Goal: Information Seeking & Learning: Learn about a topic

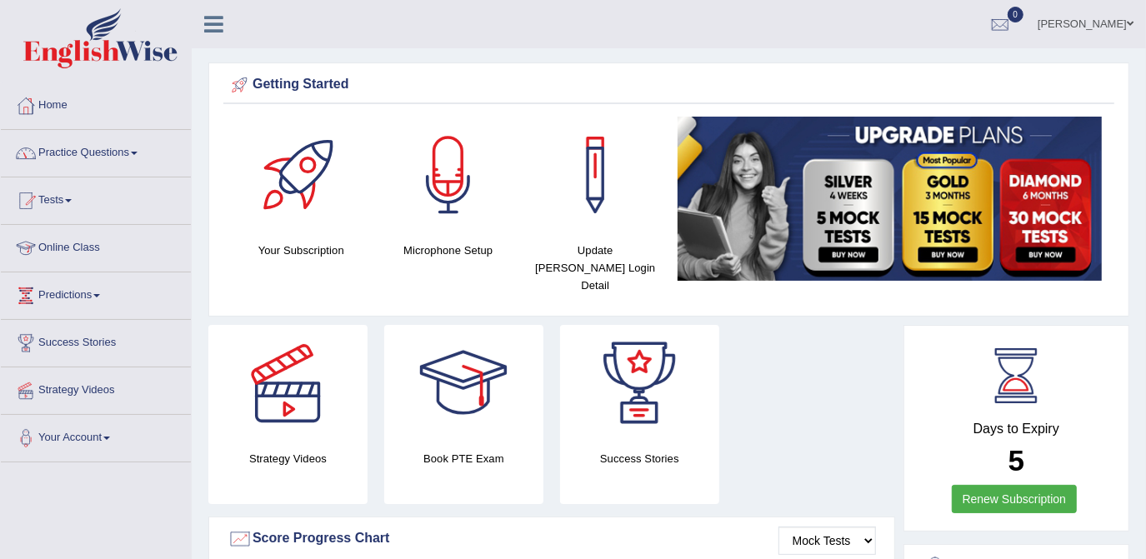
click at [113, 248] on link "Online Class" at bounding box center [96, 246] width 190 height 42
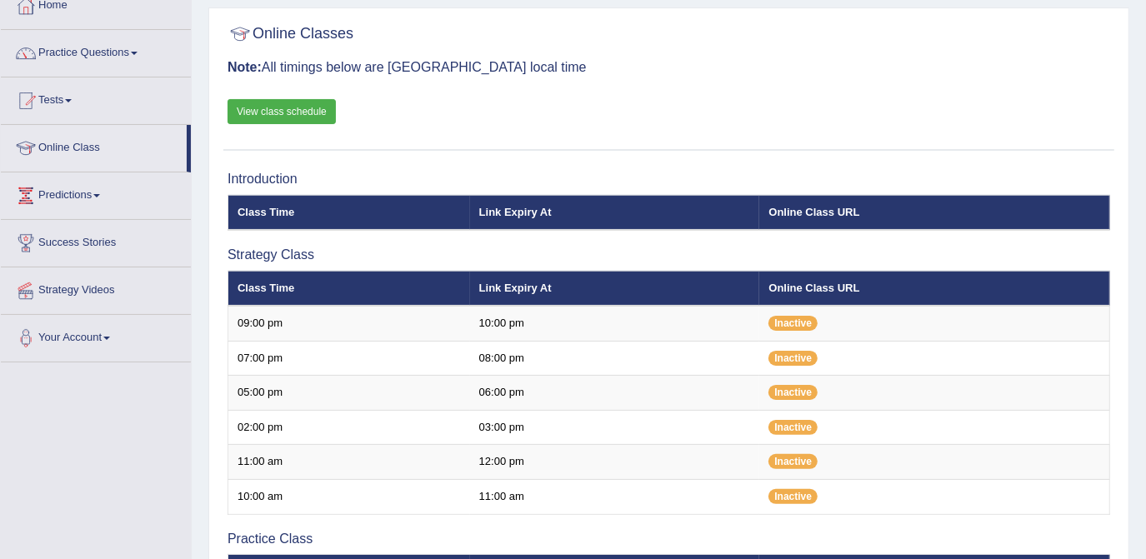
scroll to position [91, 0]
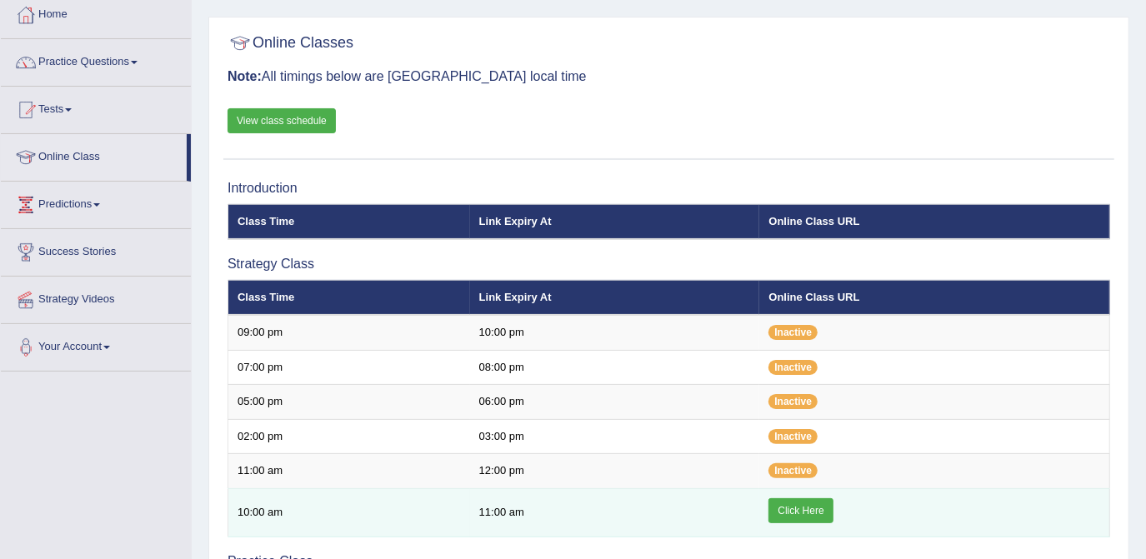
click at [803, 510] on link "Click Here" at bounding box center [800, 510] width 64 height 25
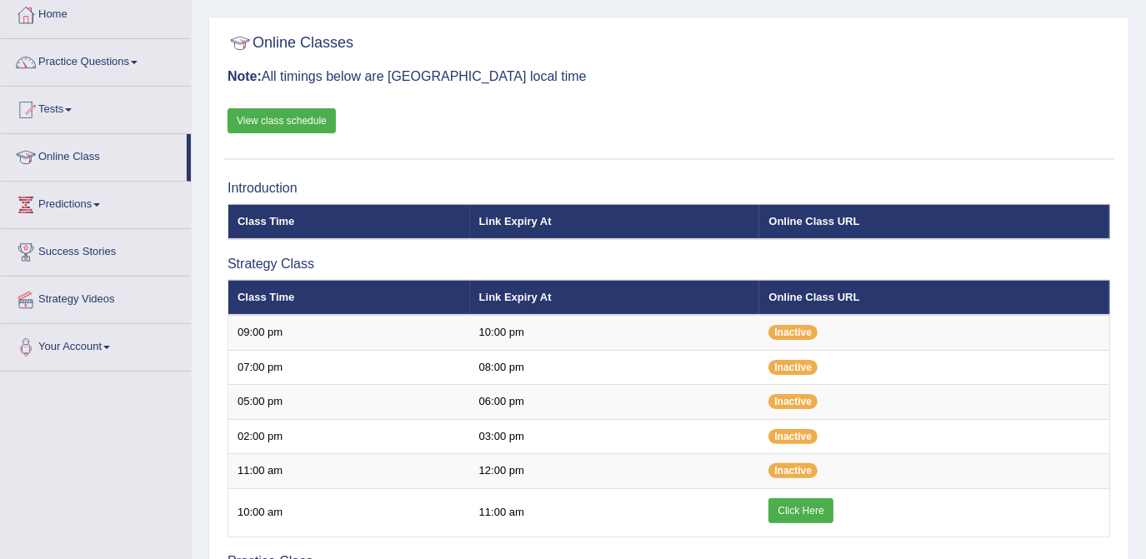
scroll to position [91, 0]
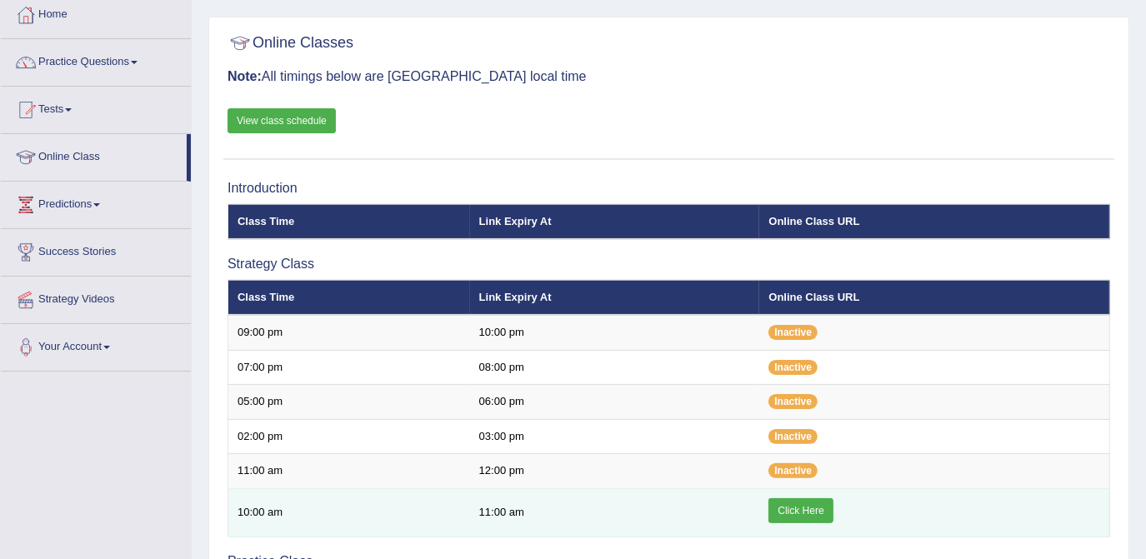
click at [815, 505] on link "Click Here" at bounding box center [800, 510] width 64 height 25
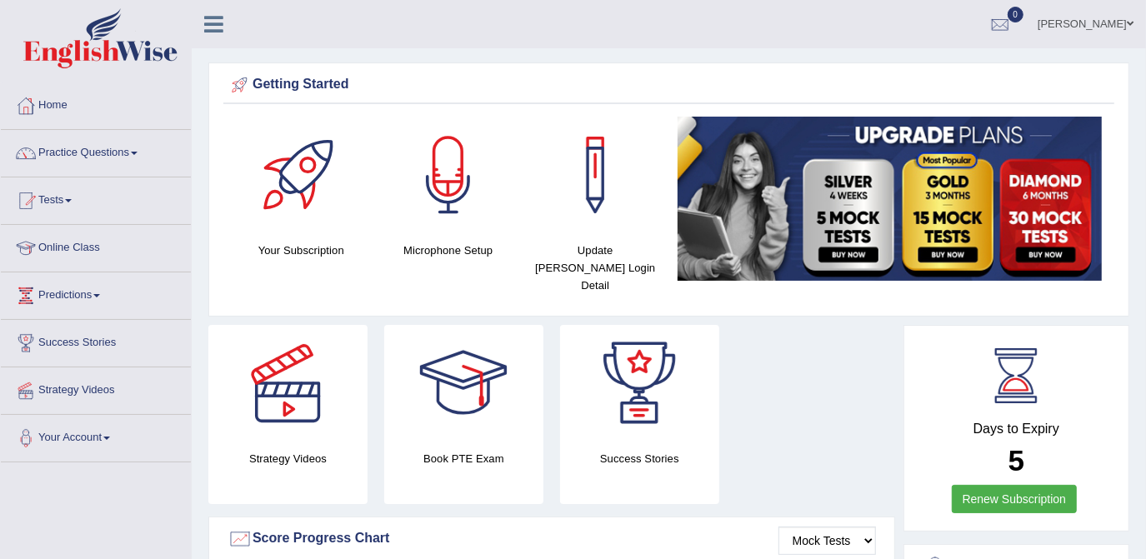
click at [446, 245] on h4 "Microphone Setup" at bounding box center [448, 251] width 131 height 18
click at [72, 248] on link "Online Class" at bounding box center [96, 246] width 190 height 42
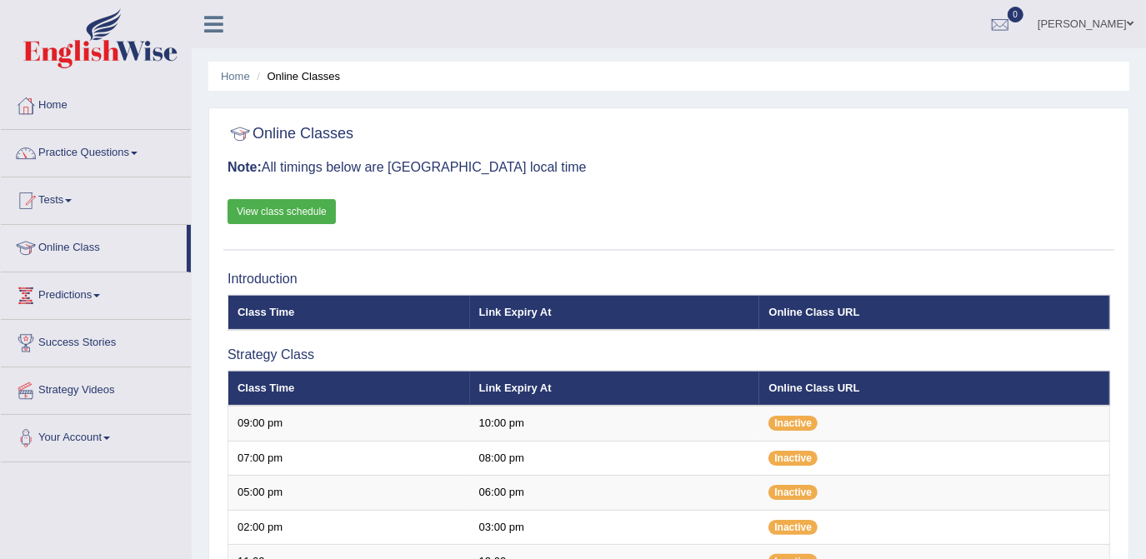
scroll to position [227, 0]
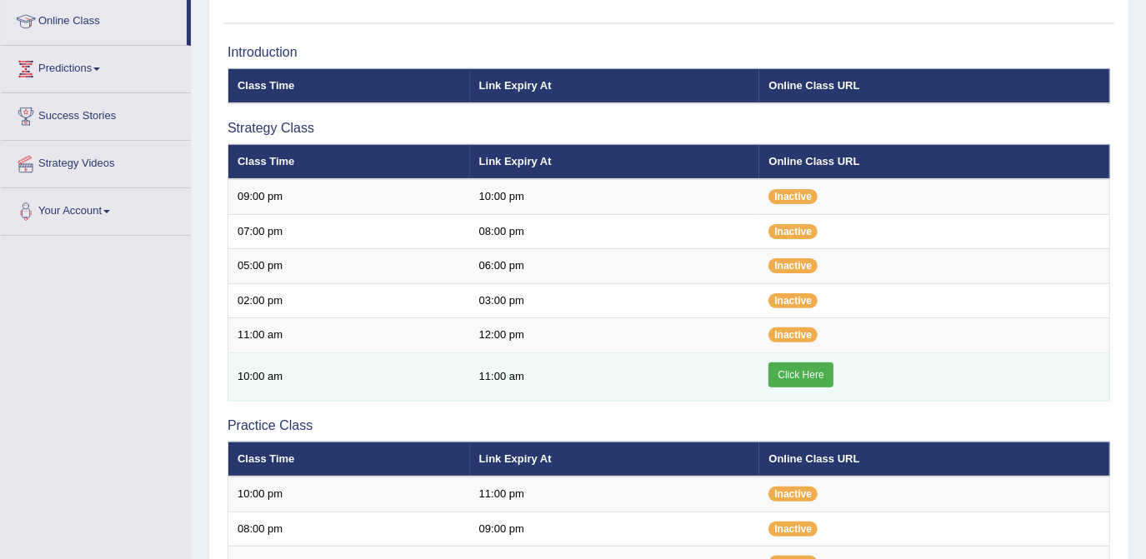
click at [795, 368] on link "Click Here" at bounding box center [800, 375] width 64 height 25
click at [790, 365] on link "Click Here" at bounding box center [800, 375] width 64 height 25
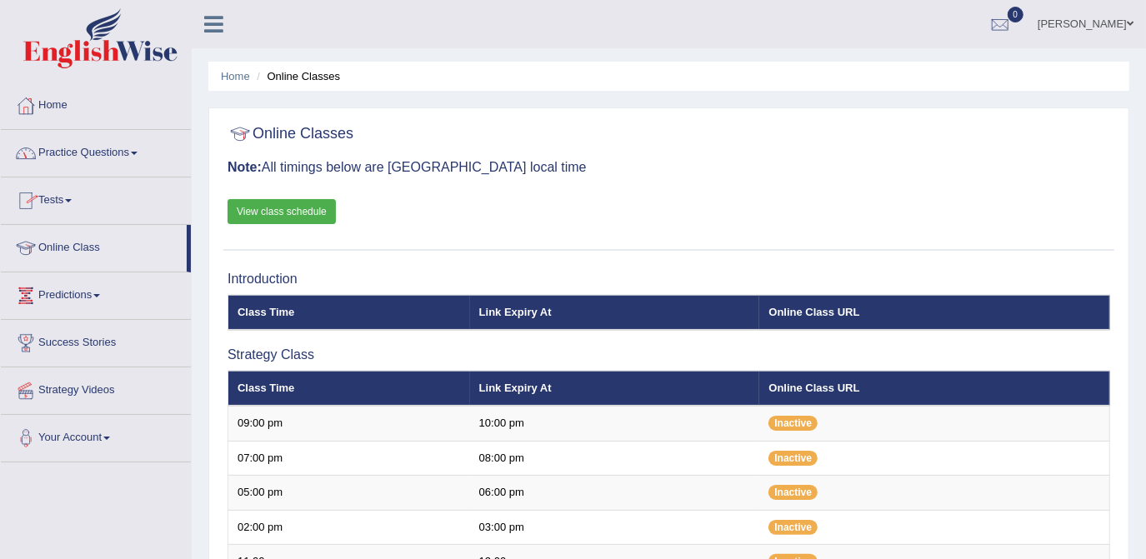
click at [141, 149] on link "Practice Questions" at bounding box center [96, 151] width 190 height 42
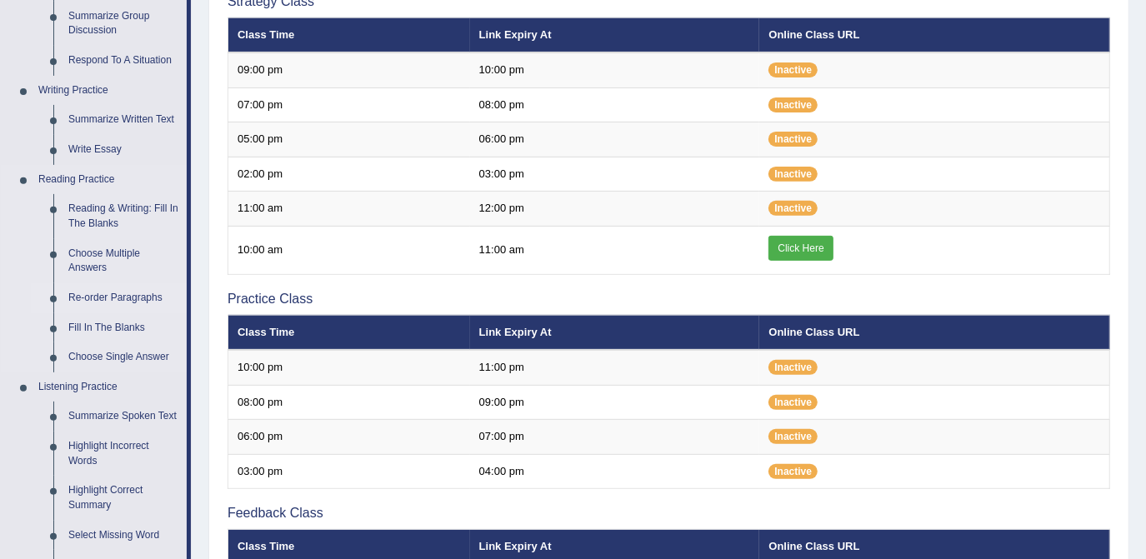
scroll to position [378, 0]
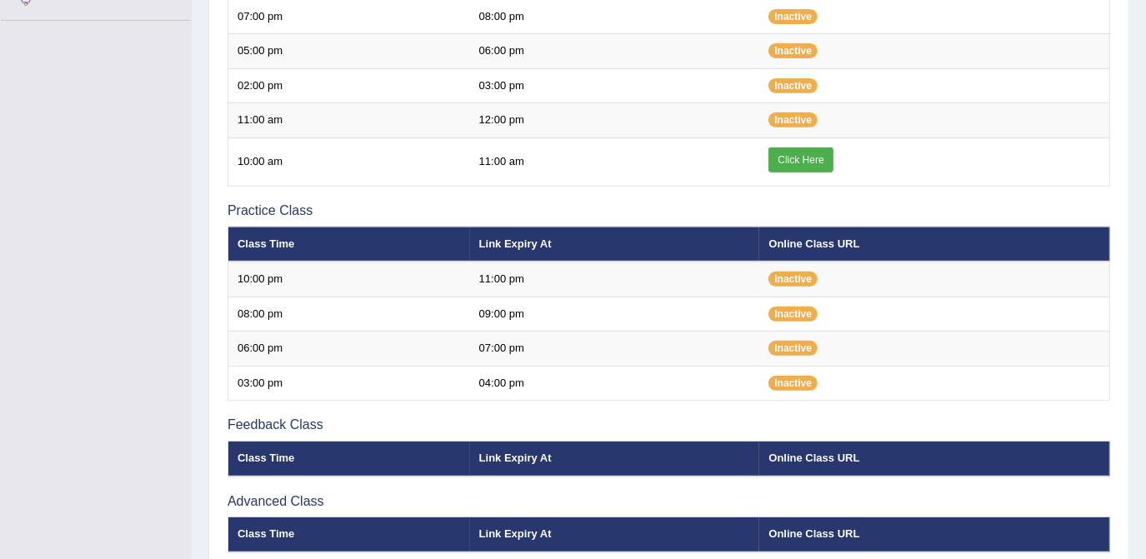
scroll to position [378, 0]
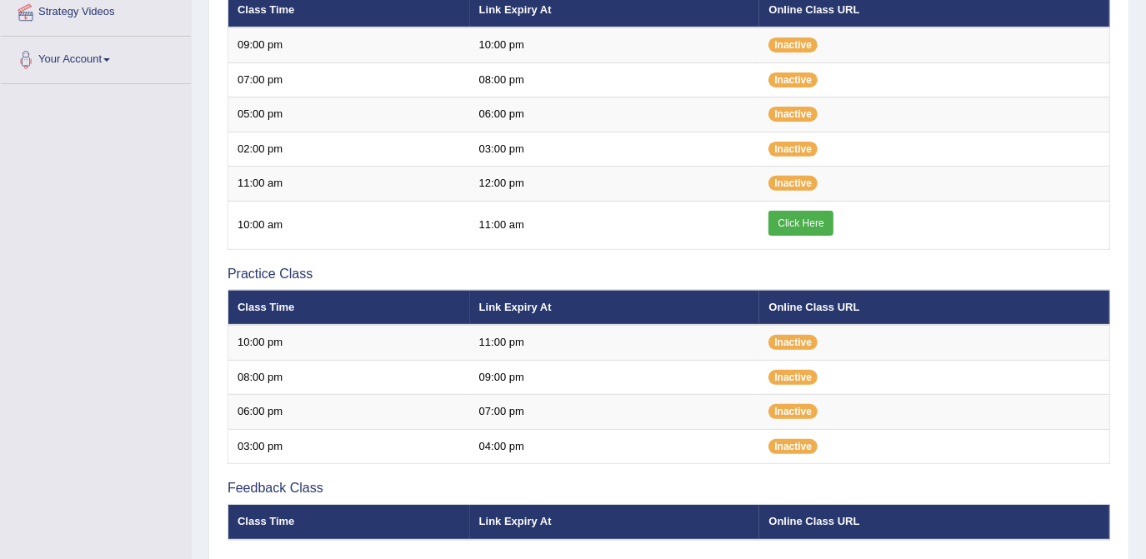
scroll to position [378, 0]
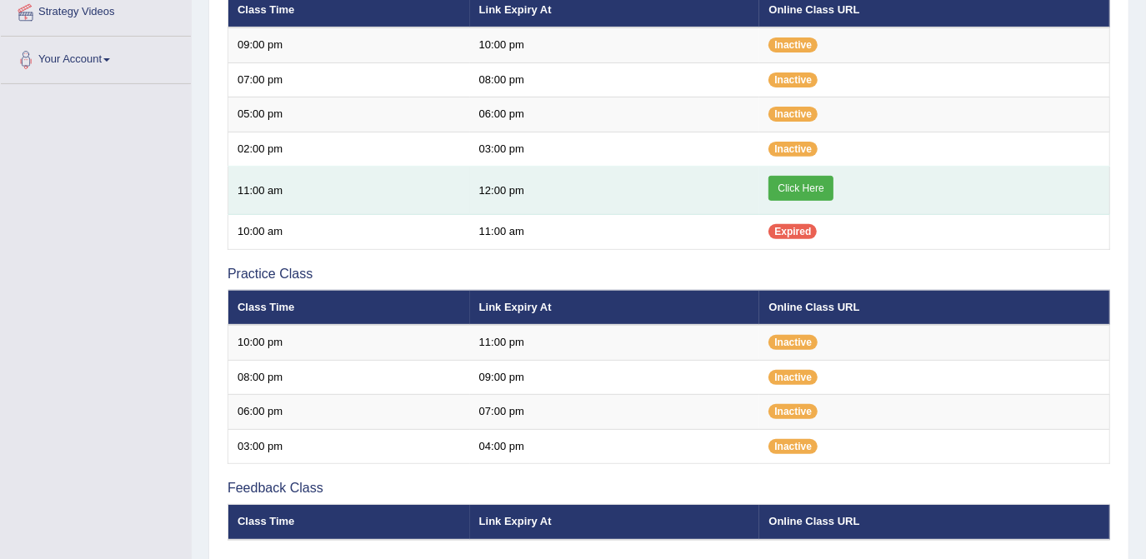
click at [800, 184] on link "Click Here" at bounding box center [800, 188] width 64 height 25
